Goal: Navigation & Orientation: Find specific page/section

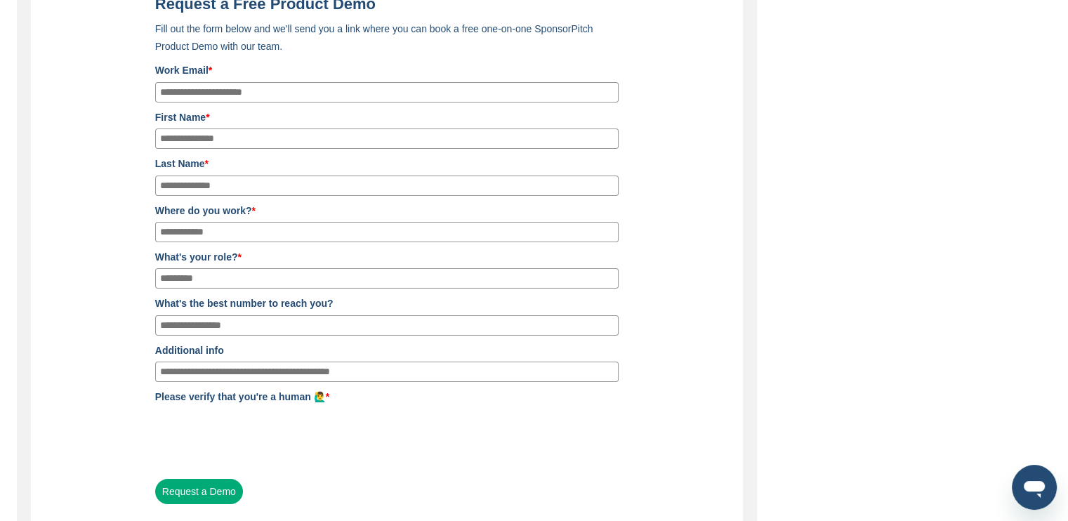
scroll to position [140, 0]
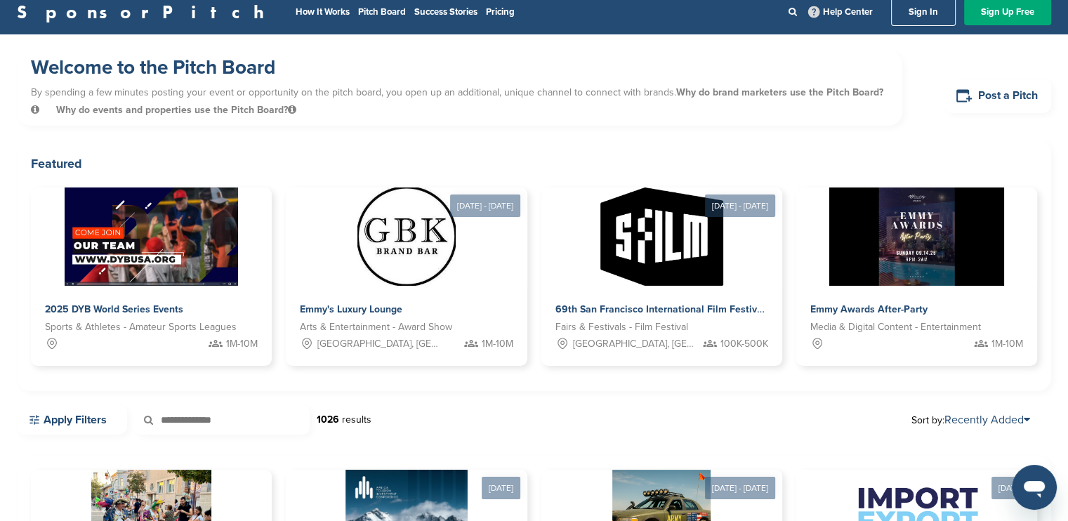
scroll to position [15, 0]
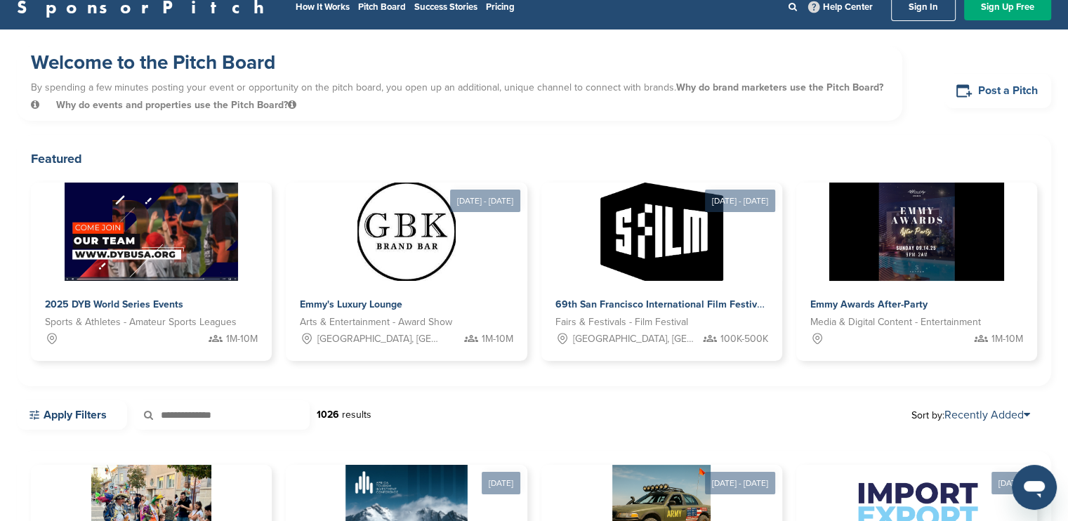
click at [984, 91] on link "Post a Pitch" at bounding box center [998, 91] width 107 height 34
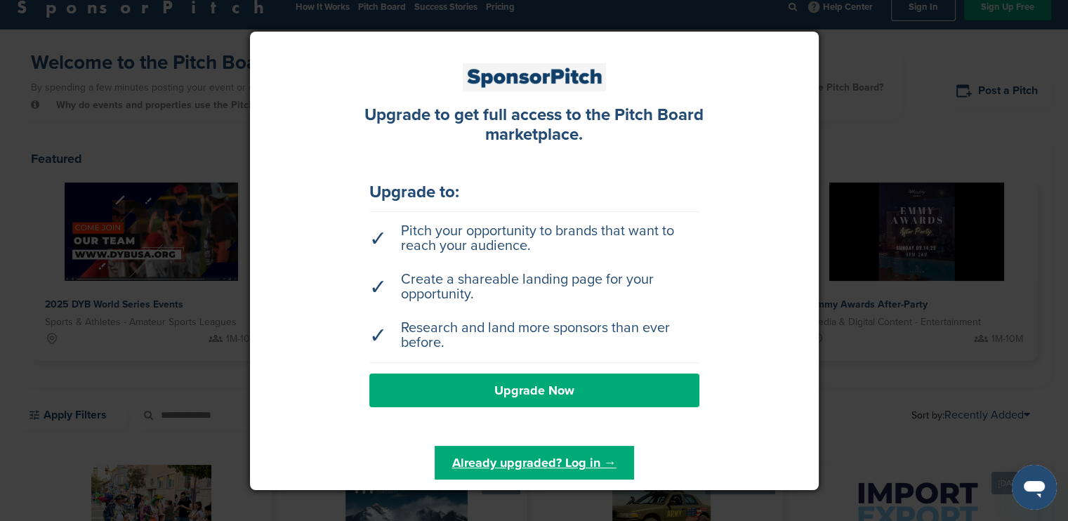
click at [909, 53] on div at bounding box center [534, 260] width 1068 height 521
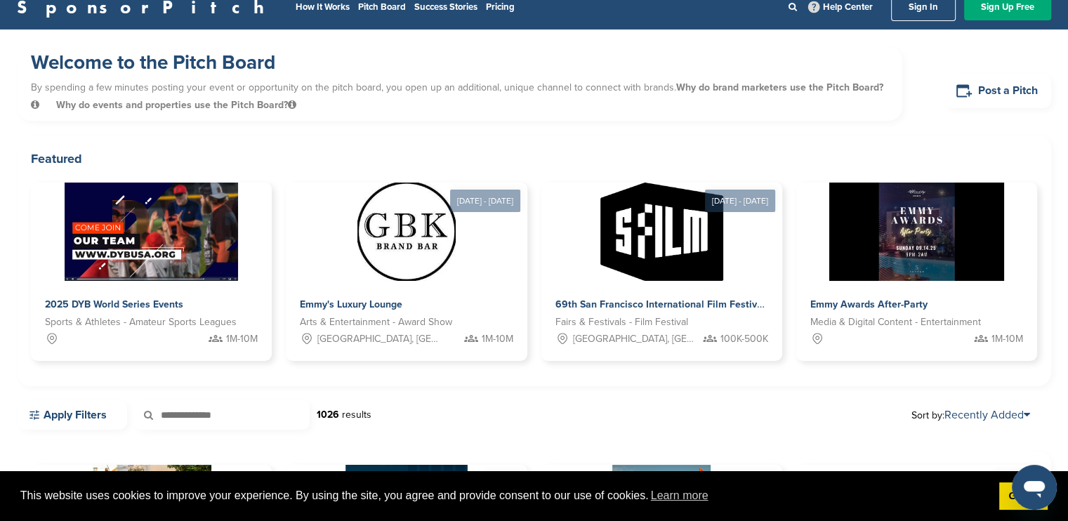
scroll to position [0, 0]
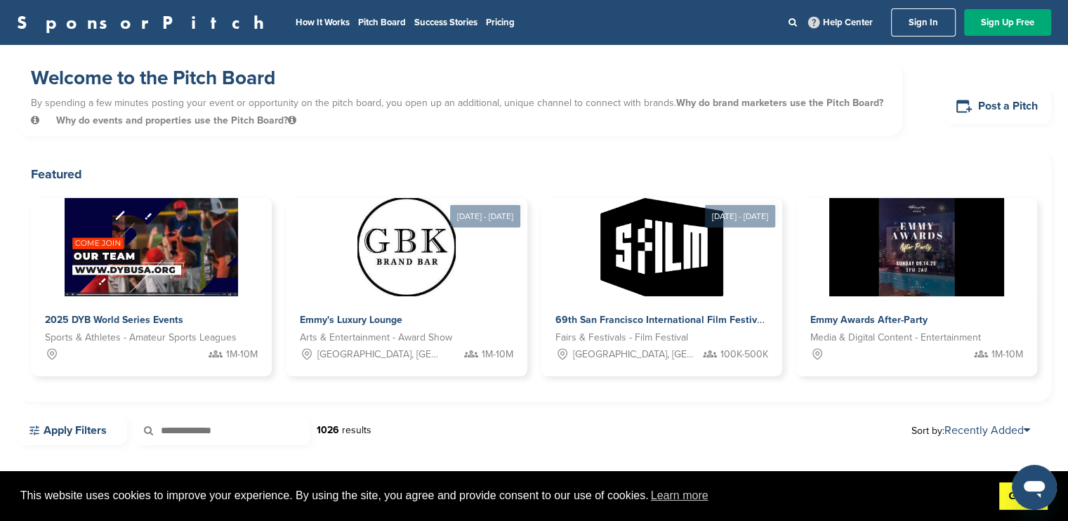
click at [1010, 497] on link "Got it!" at bounding box center [1024, 497] width 48 height 28
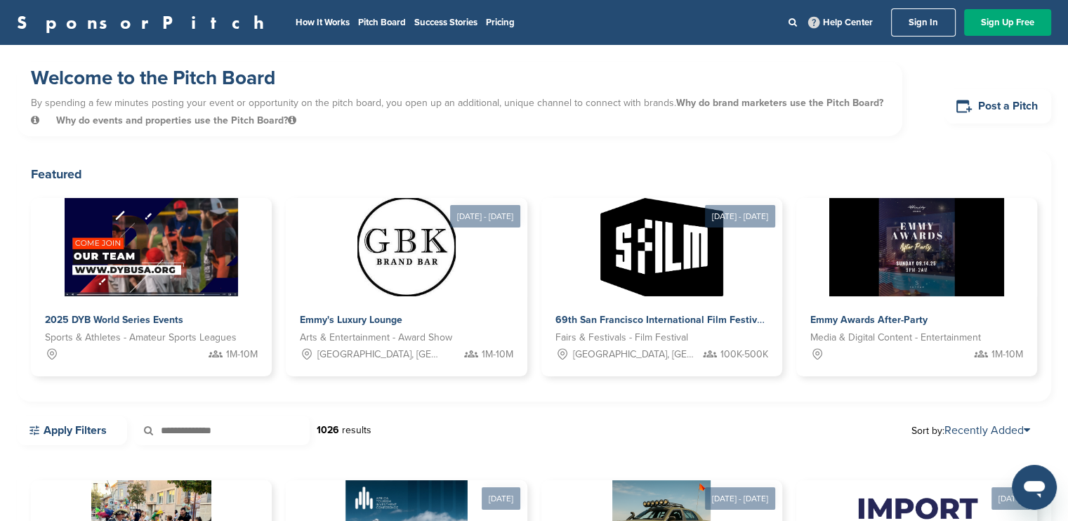
click at [77, 22] on link "SponsorPitch" at bounding box center [145, 22] width 256 height 18
click at [95, 16] on link "SponsorPitch" at bounding box center [145, 22] width 256 height 18
